Goal: Contribute content

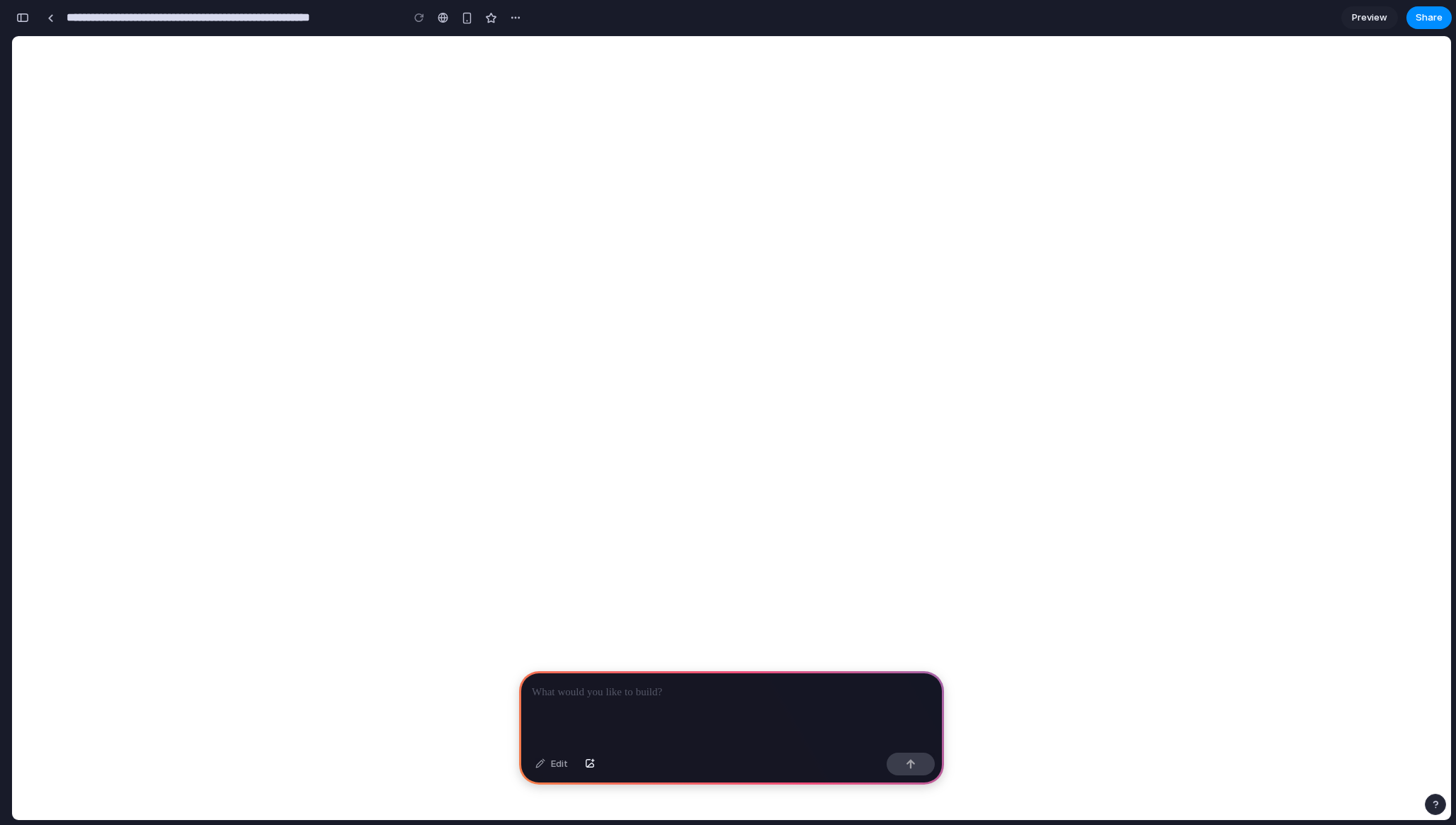
click at [629, 694] on p at bounding box center [731, 692] width 399 height 17
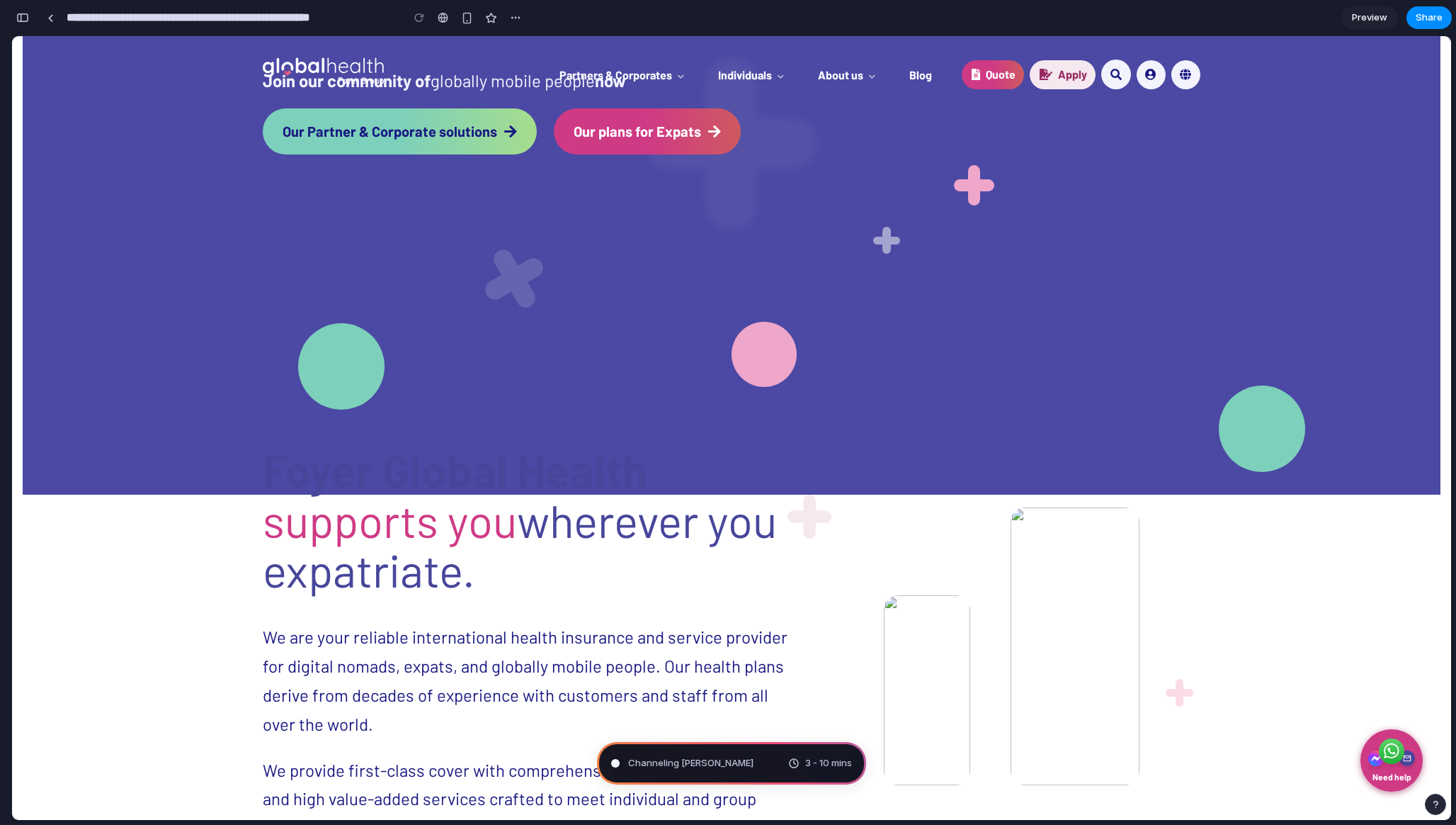
scroll to position [544, 0]
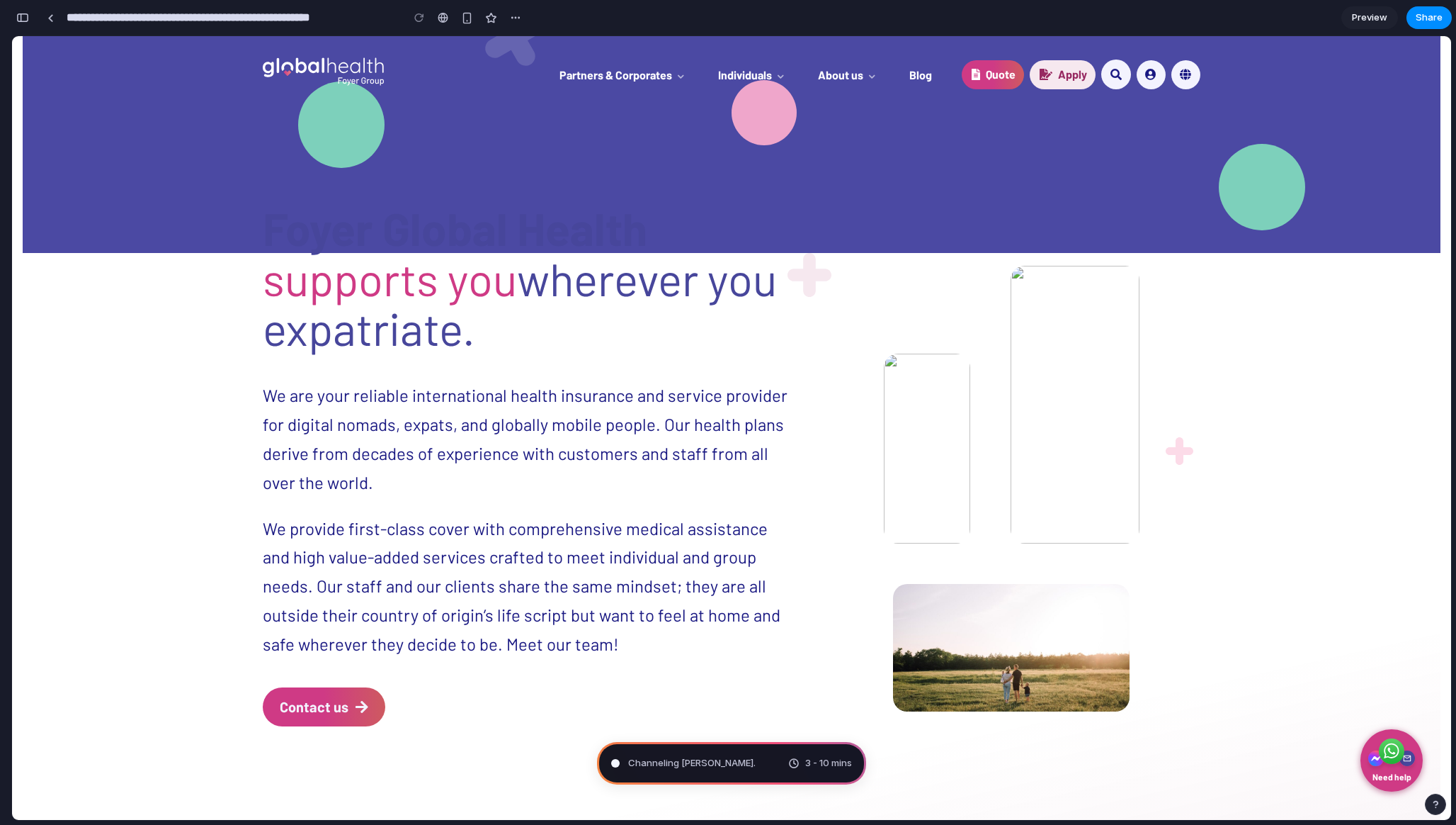
click at [1025, 323] on img at bounding box center [1075, 404] width 129 height 278
drag, startPoint x: 692, startPoint y: 757, endPoint x: 626, endPoint y: 759, distance: 66.0
click at [626, 759] on div "Channeling [PERSON_NAME]" at bounding box center [682, 762] width 142 height 14
click at [700, 759] on span "Channeling [PERSON_NAME] ." at bounding box center [692, 762] width 128 height 14
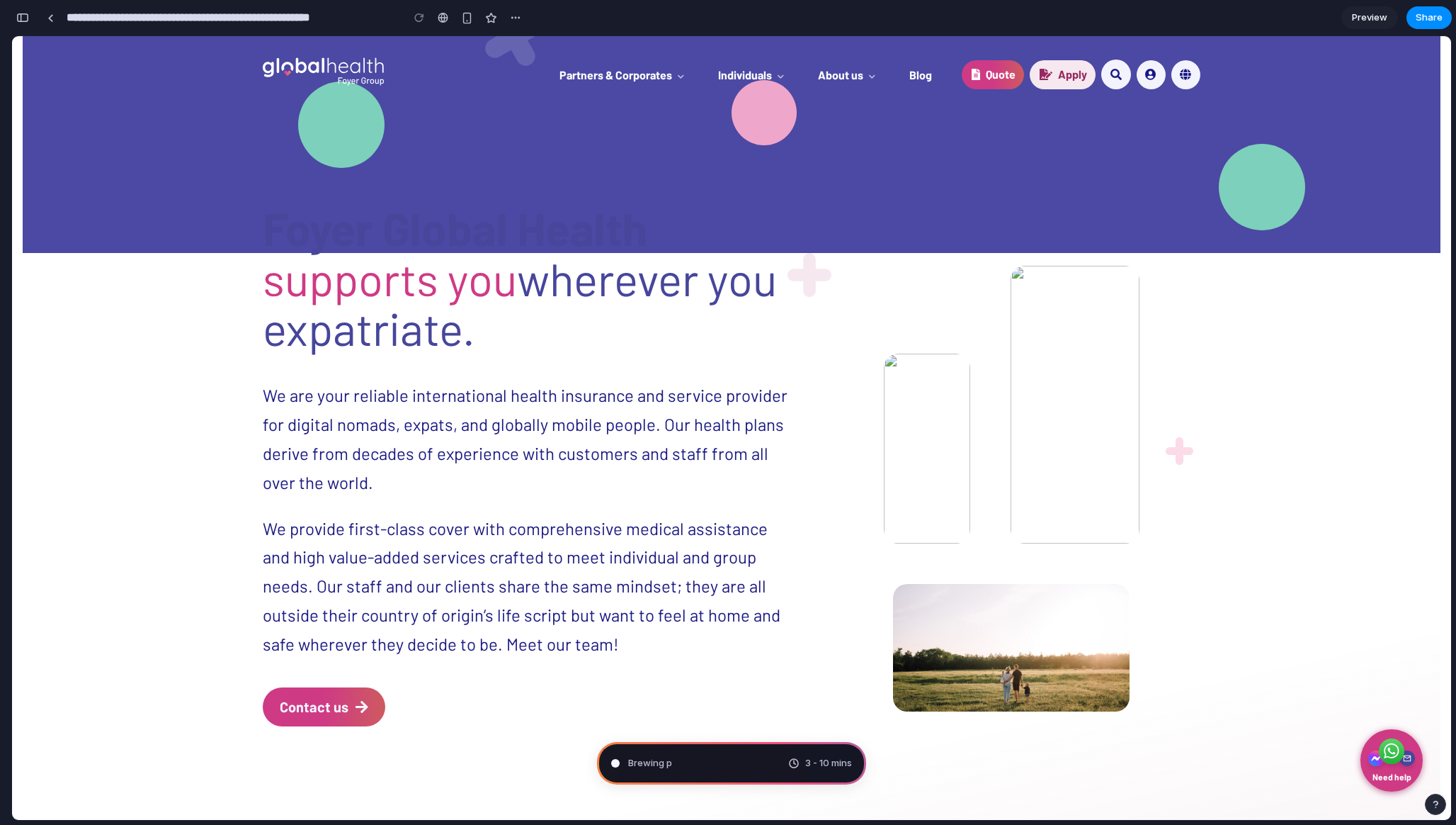
click at [749, 676] on div "Foyer Global Health supports you wherever you expatriate. We are your reliable …" at bounding box center [530, 488] width 535 height 571
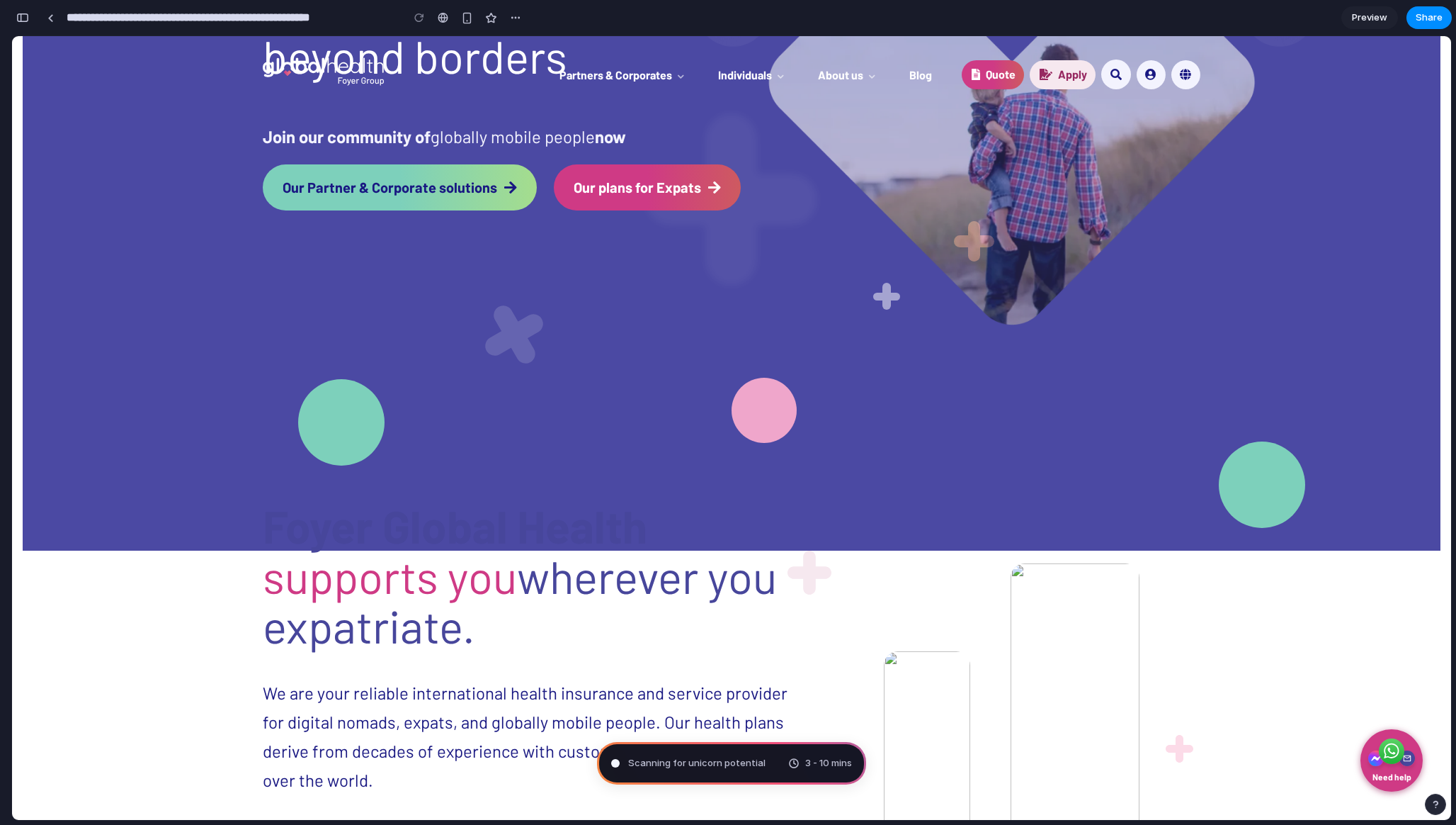
scroll to position [0, 0]
